Goal: Task Accomplishment & Management: Manage account settings

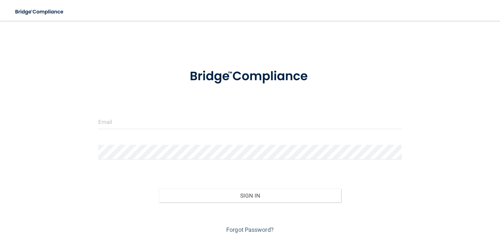
click at [161, 87] on div at bounding box center [249, 76] width 313 height 33
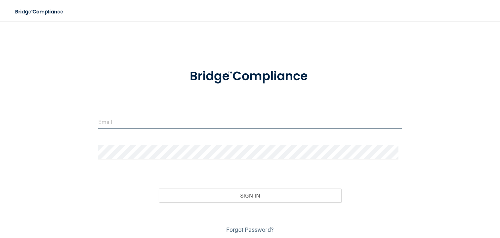
click at [153, 124] on input "email" at bounding box center [249, 121] width 303 height 15
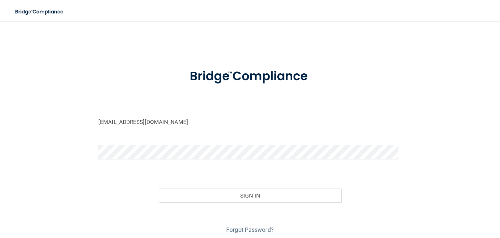
click at [154, 124] on input "[EMAIL_ADDRESS][DOMAIN_NAME]" at bounding box center [249, 121] width 303 height 15
click at [195, 126] on input "[EMAIL_ADDRESS][DOMAIN_NAME]" at bounding box center [249, 121] width 303 height 15
click at [158, 122] on input "[EMAIL_ADDRESS][DOMAIN_NAME]" at bounding box center [249, 121] width 303 height 15
click at [158, 123] on input "[EMAIL_ADDRESS][DOMAIN_NAME]" at bounding box center [249, 121] width 303 height 15
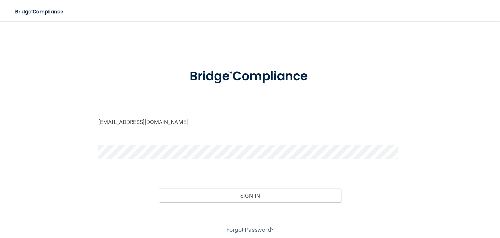
click at [176, 121] on input "[EMAIL_ADDRESS][DOMAIN_NAME]" at bounding box center [249, 121] width 303 height 15
drag, startPoint x: 178, startPoint y: 120, endPoint x: 76, endPoint y: 112, distance: 102.5
click at [76, 112] on div "[EMAIL_ADDRESS][DOMAIN_NAME] Invalid email/password. You don't have permission …" at bounding box center [250, 130] width 474 height 207
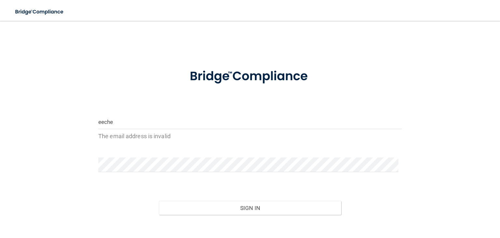
type input "[EMAIL_ADDRESS][DOMAIN_NAME]"
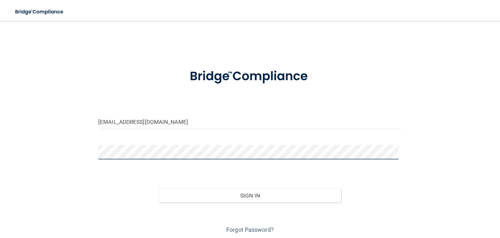
click at [159, 188] on button "Sign In" at bounding box center [250, 195] width 182 height 14
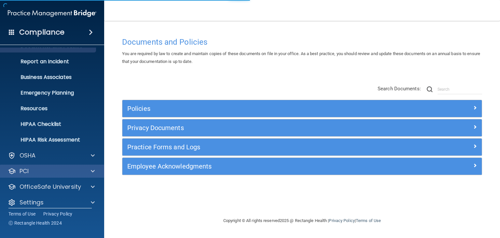
scroll to position [33, 0]
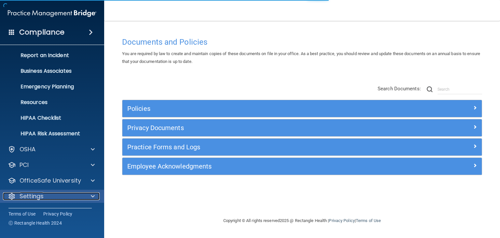
click at [78, 197] on div "Settings" at bounding box center [43, 196] width 81 height 8
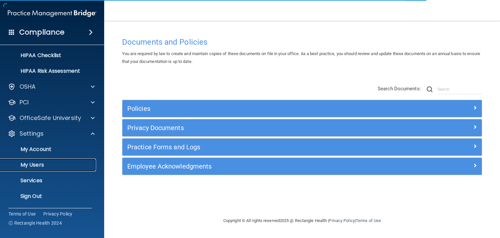
click at [52, 164] on p "My Users" at bounding box center [48, 164] width 89 height 7
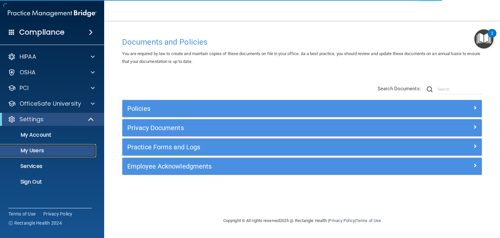
select select "20"
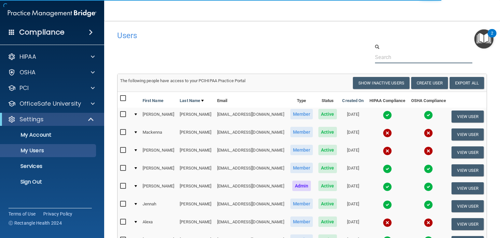
click at [405, 56] on input "text" at bounding box center [423, 57] width 97 height 12
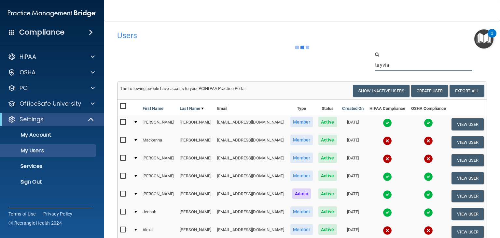
type input "tayvia"
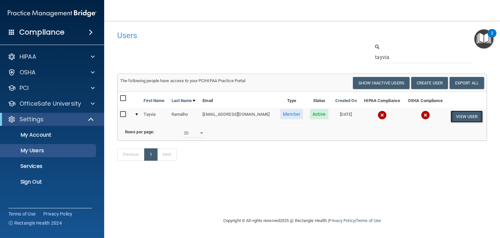
click at [465, 113] on button "View User" at bounding box center [466, 116] width 32 height 12
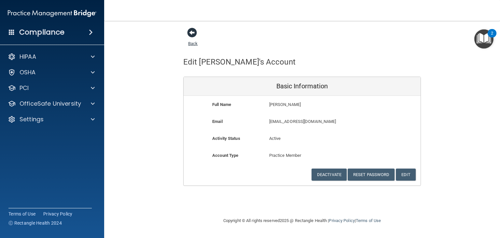
click at [196, 32] on span at bounding box center [192, 33] width 10 height 10
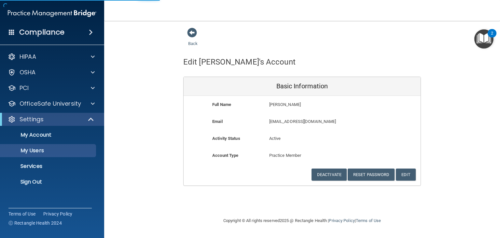
select select "20"
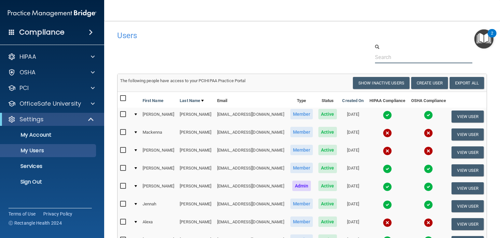
click at [394, 59] on input "text" at bounding box center [423, 57] width 97 height 12
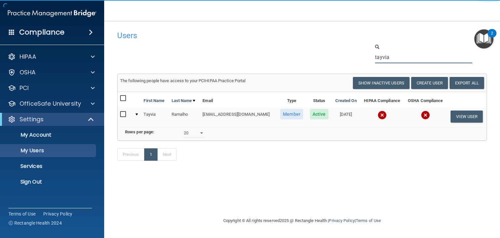
type input "tayvia"
click at [126, 113] on input "checkbox" at bounding box center [123, 114] width 7 height 5
checkbox input "true"
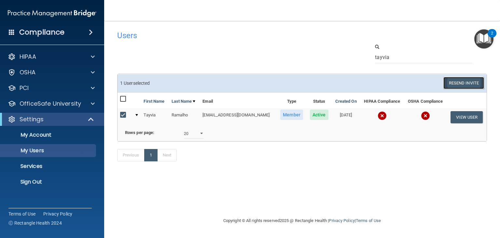
click at [482, 86] on button "Resend Invite" at bounding box center [463, 83] width 41 height 12
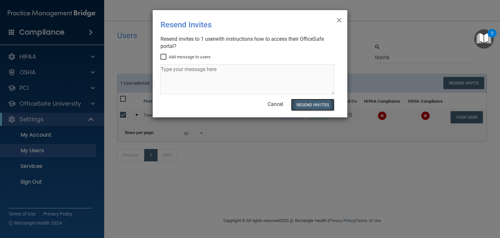
click at [312, 103] on button "Resend Invites" at bounding box center [312, 105] width 43 height 12
